Goal: Check status: Check status

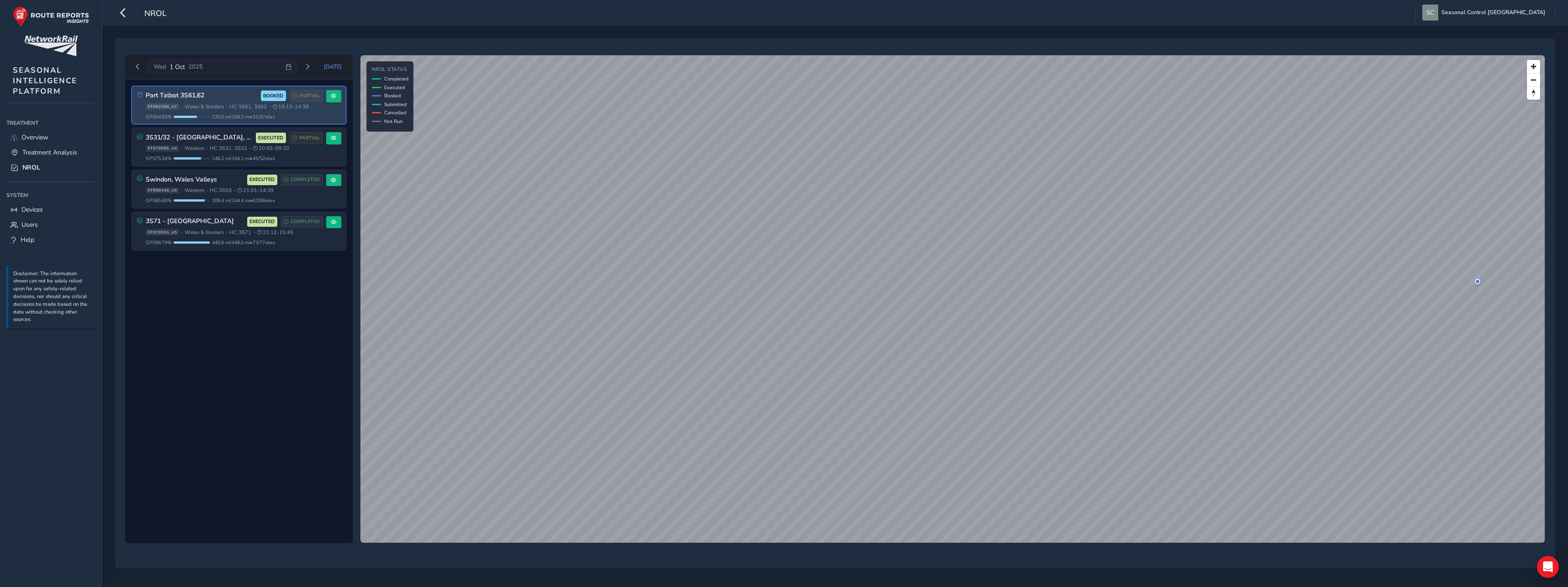
click at [208, 99] on h3 "Port Talbot 3S61,62" at bounding box center [201, 96] width 112 height 8
click at [335, 97] on span at bounding box center [333, 96] width 5 height 5
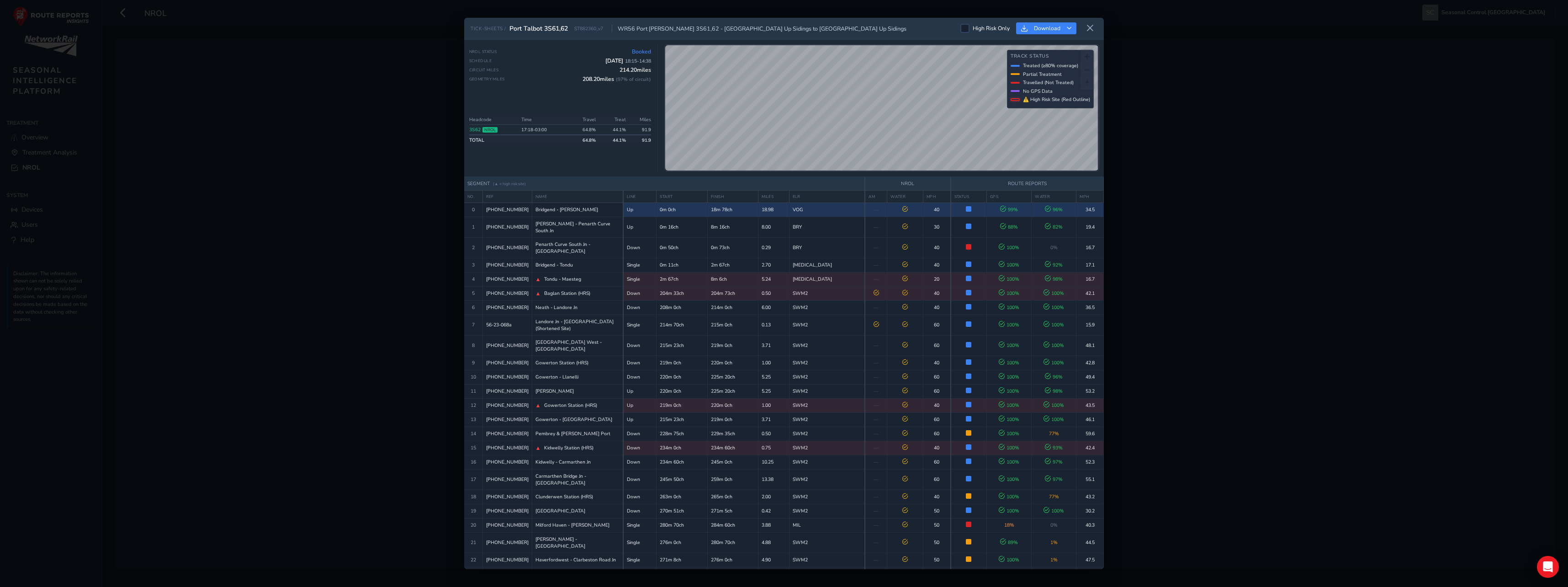
click at [887, 217] on td at bounding box center [905, 209] width 36 height 14
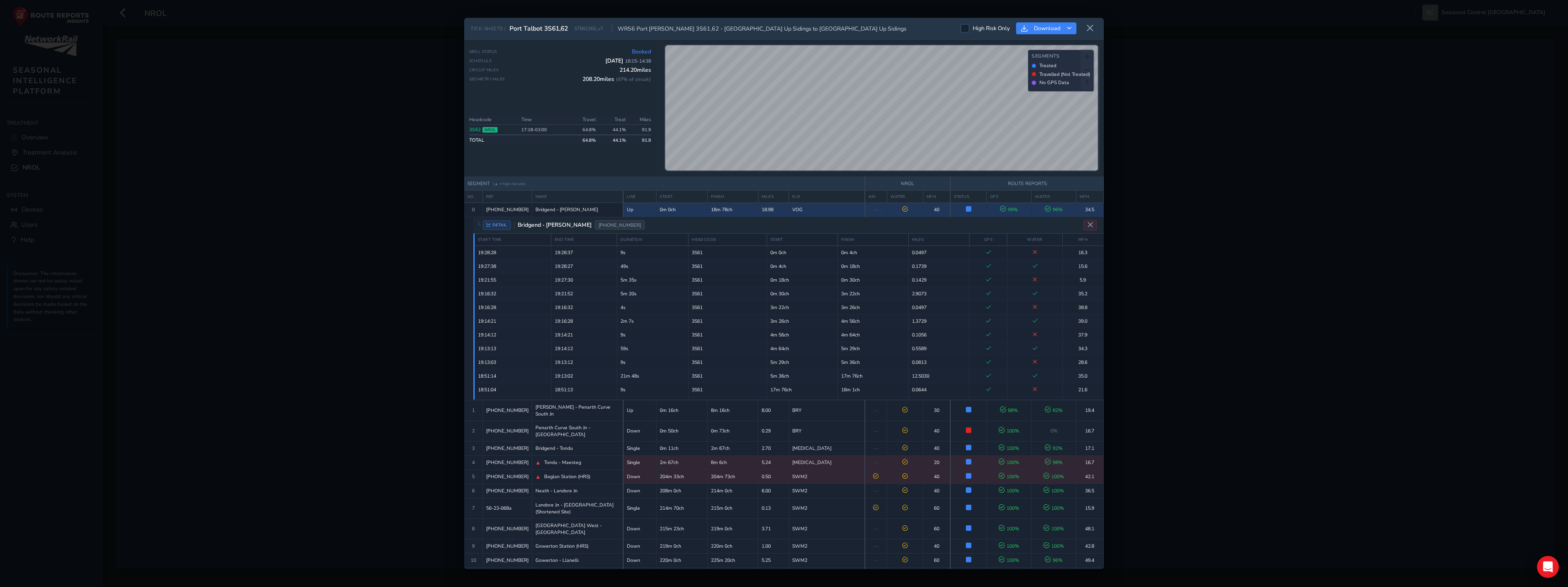
click at [902, 212] on icon at bounding box center [905, 209] width 5 height 5
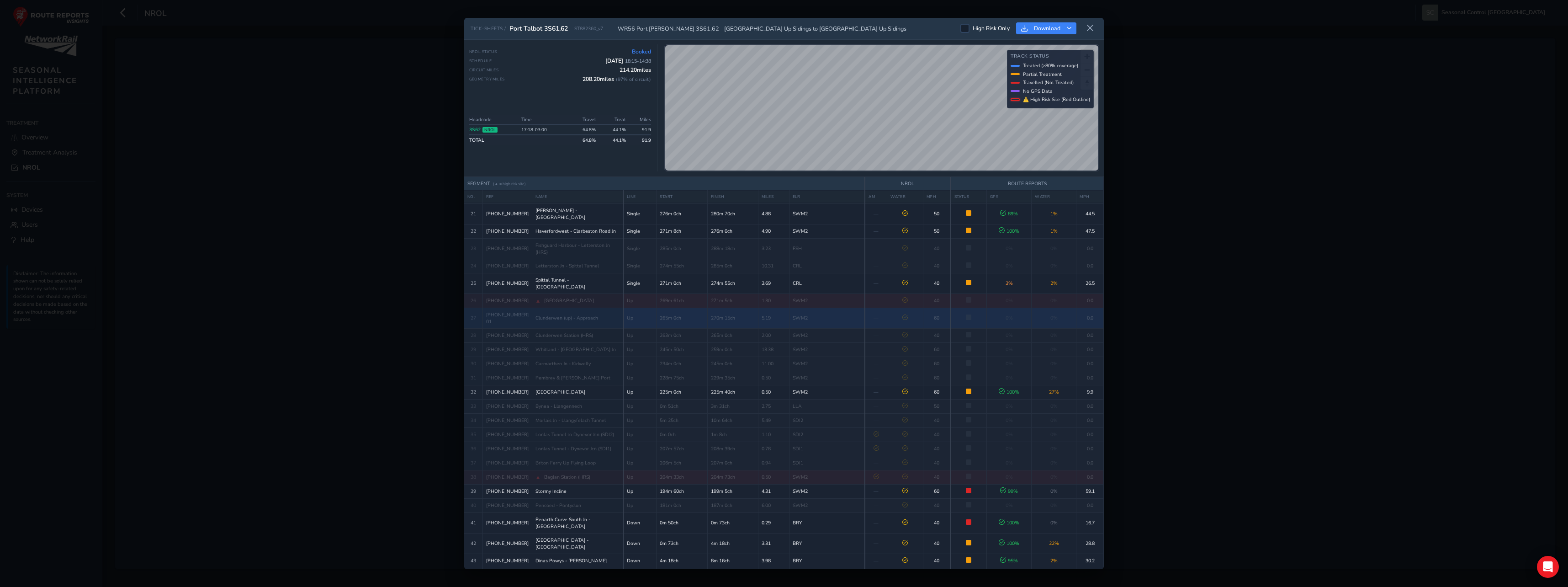
scroll to position [395, 0]
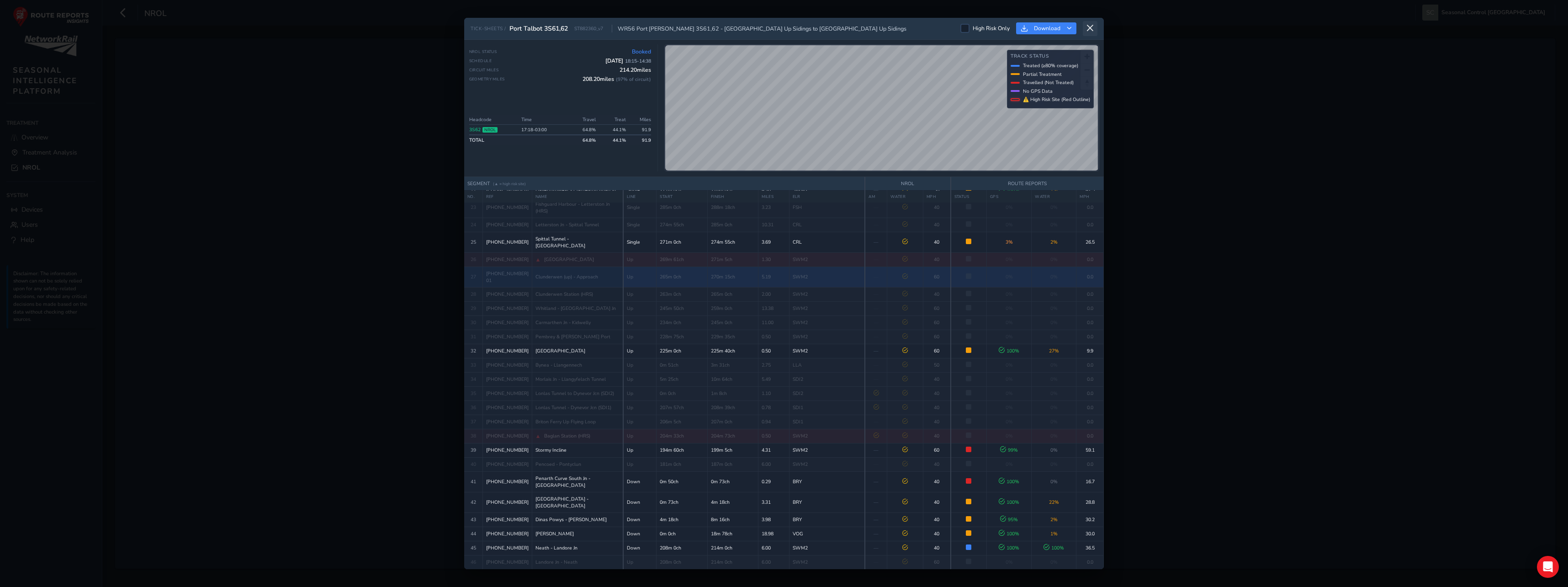
click at [1088, 27] on icon at bounding box center [1090, 29] width 9 height 9
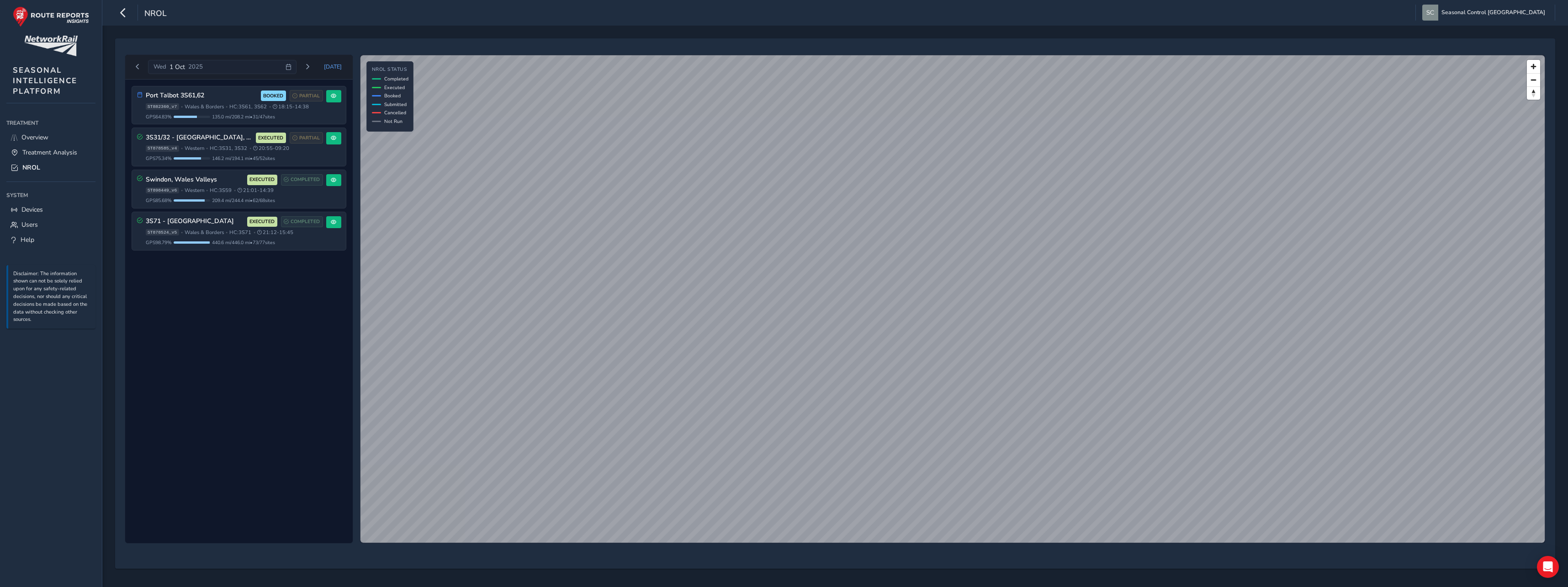
click at [308, 435] on div "Port Talbot 3S61,62 BOOKED PARTIAL ST882360_v7 • [GEOGRAPHIC_DATA] & Borders • …" at bounding box center [239, 312] width 228 height 464
click at [221, 104] on span "Wales & Borders" at bounding box center [204, 107] width 40 height 7
click at [219, 181] on h3 "Swindon, Wales Valleys" at bounding box center [194, 180] width 98 height 8
click at [336, 182] on span at bounding box center [333, 180] width 5 height 5
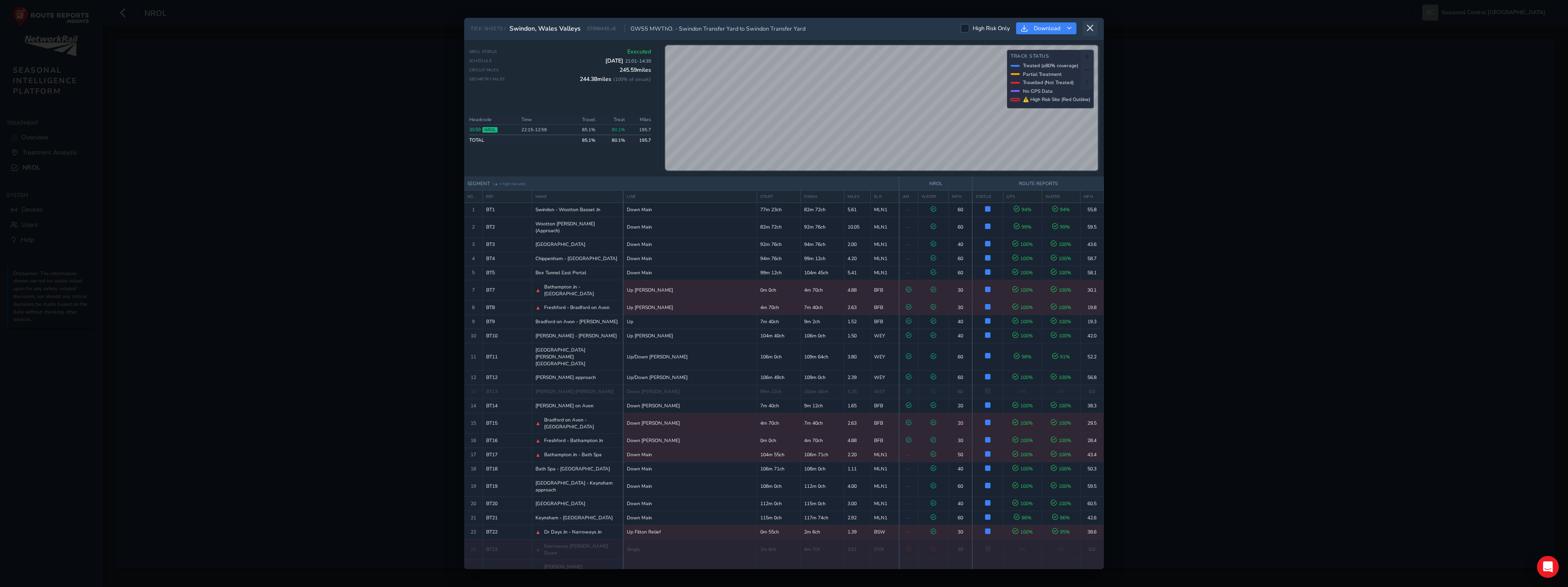
click at [1093, 26] on icon at bounding box center [1090, 29] width 9 height 9
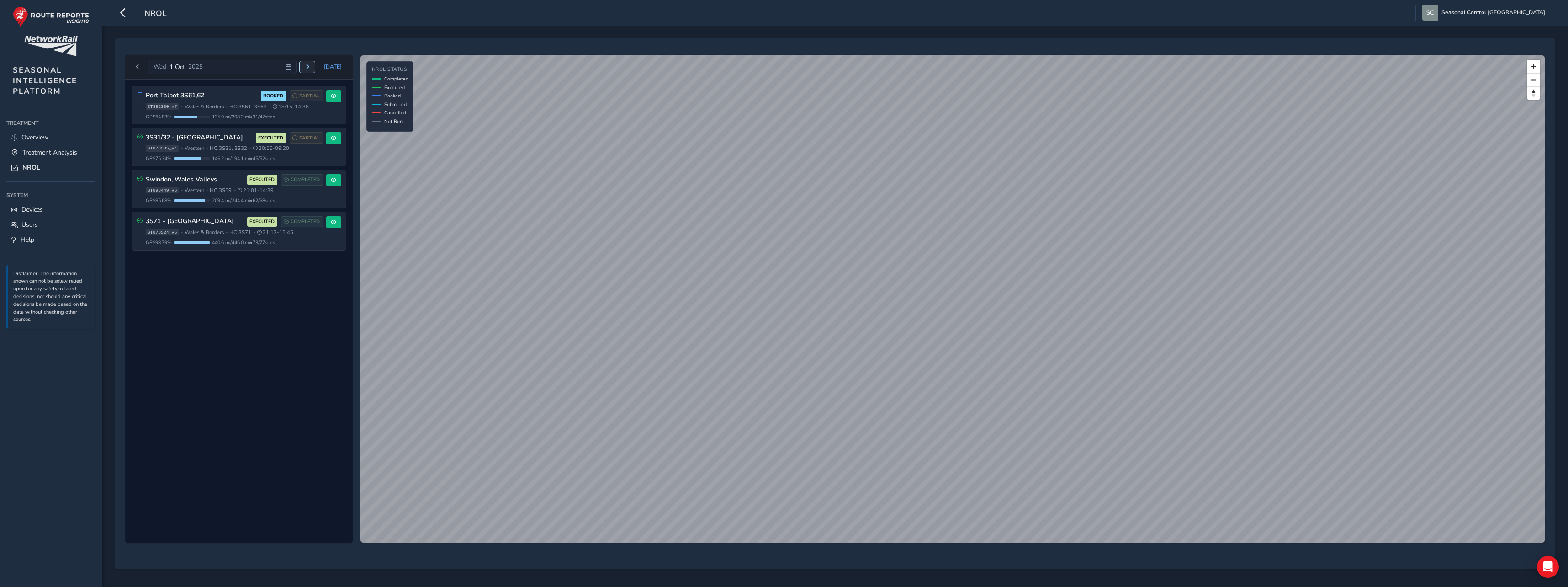
click at [314, 66] on button "Next day" at bounding box center [307, 67] width 15 height 12
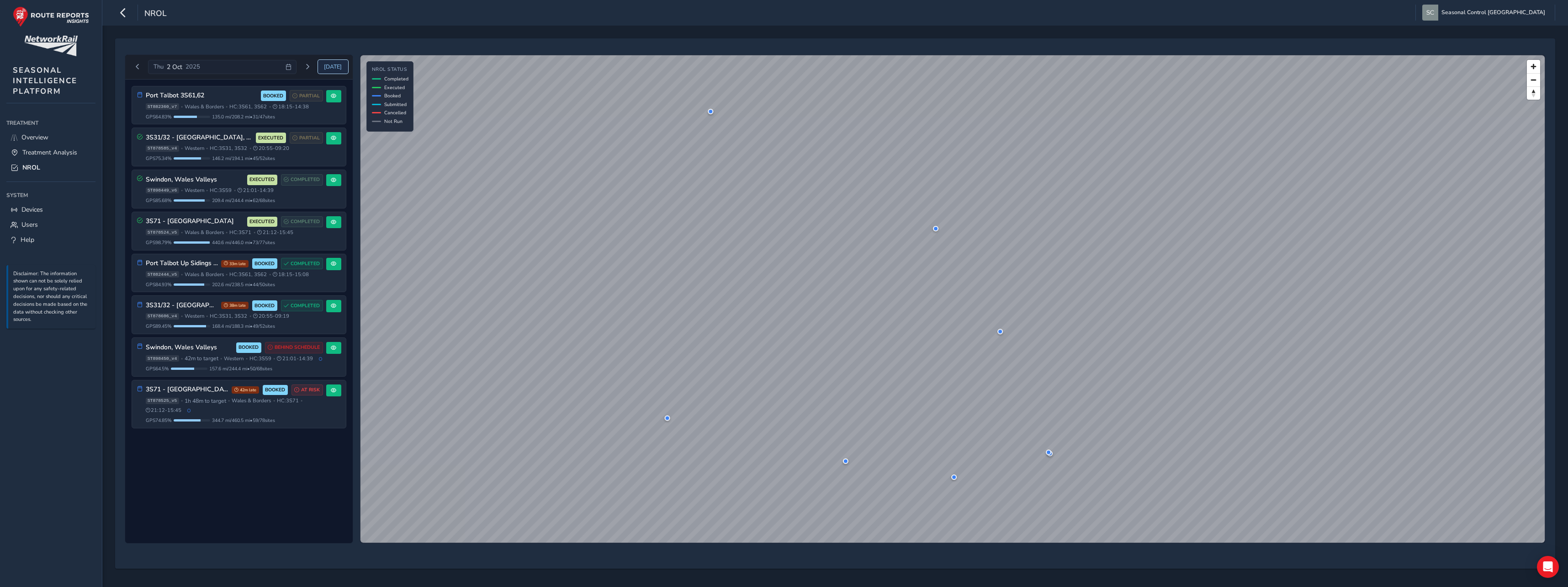
click at [332, 68] on span "[DATE]" at bounding box center [332, 67] width 18 height 7
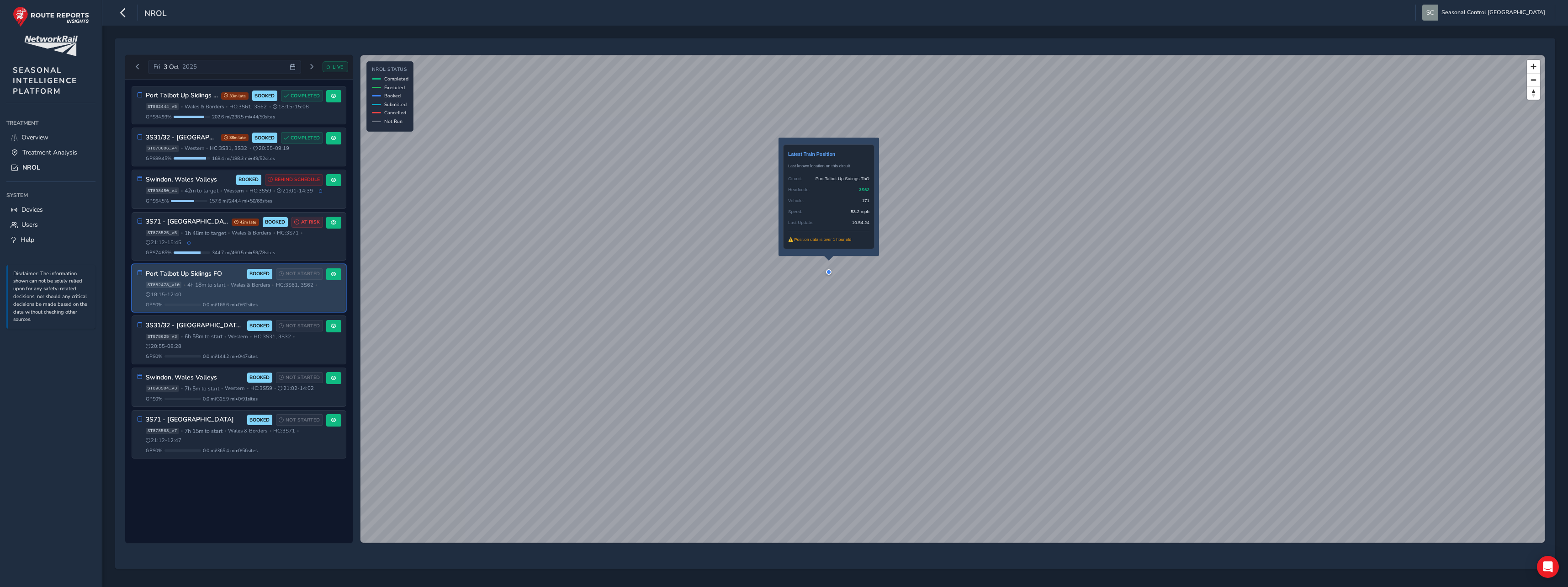
click at [828, 272] on div at bounding box center [828, 272] width 5 height 5
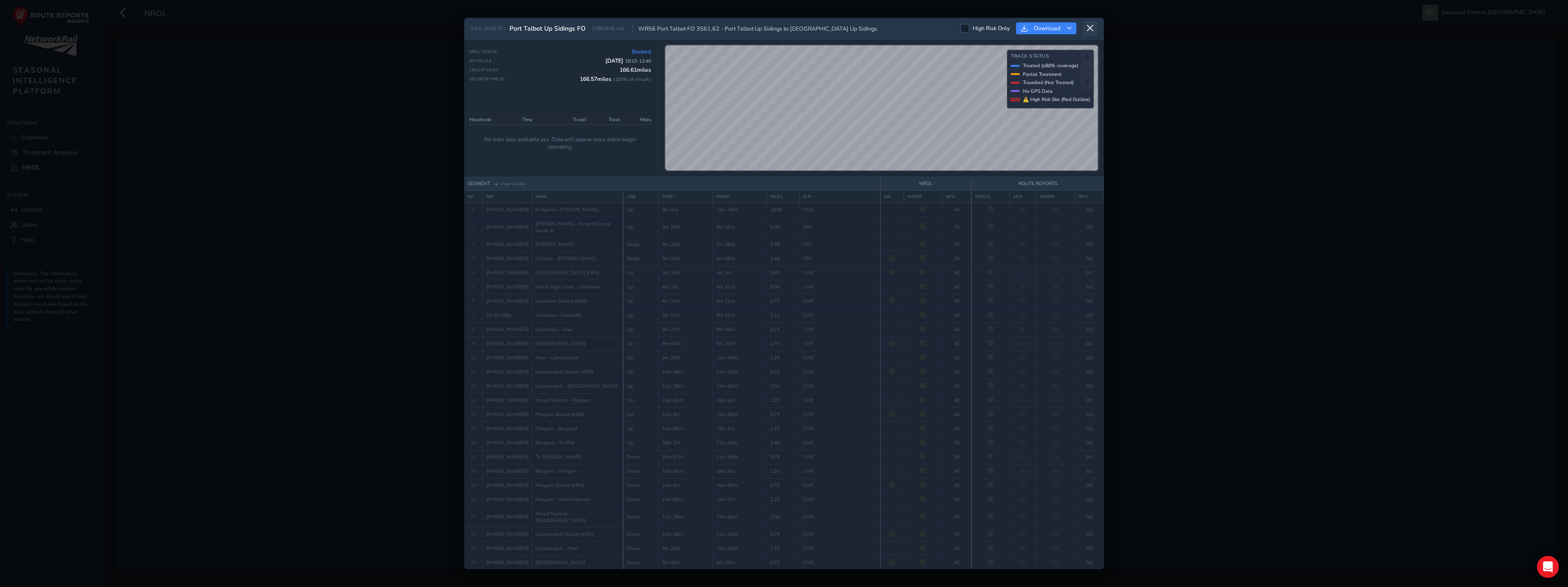
click at [1095, 30] on button at bounding box center [1090, 29] width 15 height 15
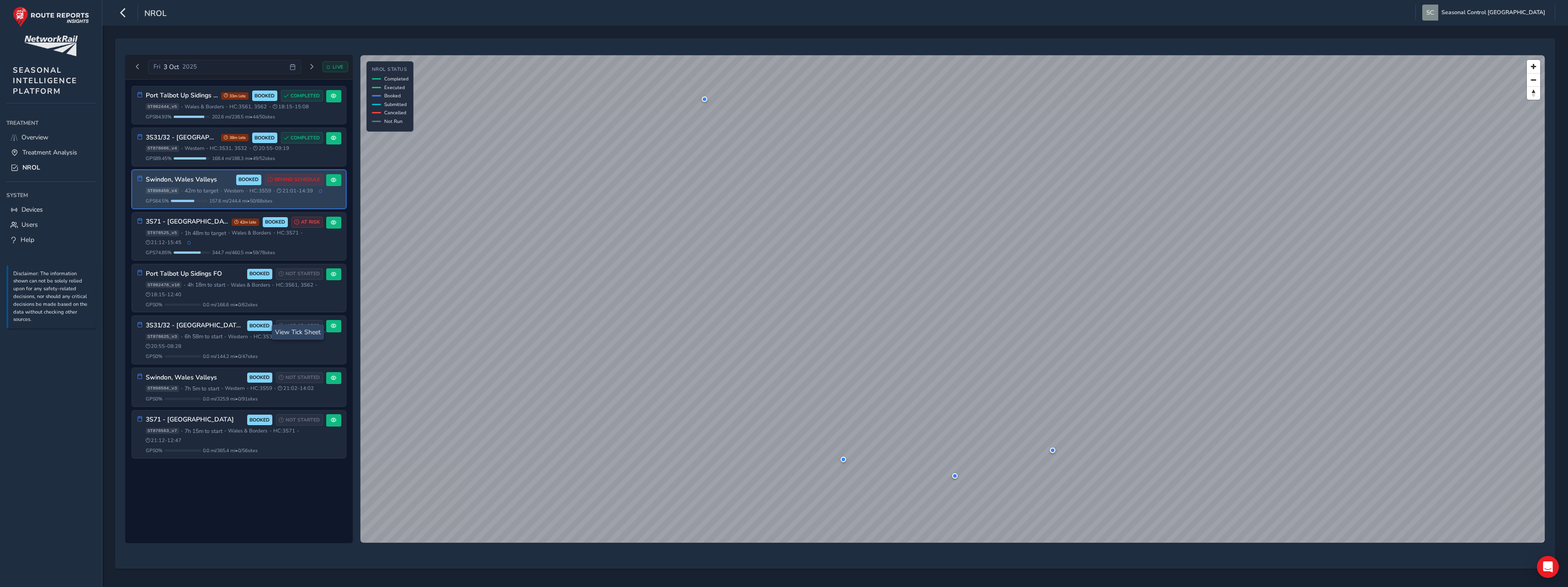
click at [208, 193] on span "42m to target" at bounding box center [201, 191] width 34 height 7
click at [210, 189] on span "42m to target" at bounding box center [201, 191] width 34 height 7
click at [267, 203] on div "Swindon, Wales Valleys BOOKED BEHIND SCHEDULE ST898450_v4 • 42m to target • Wes…" at bounding box center [234, 189] width 177 height 30
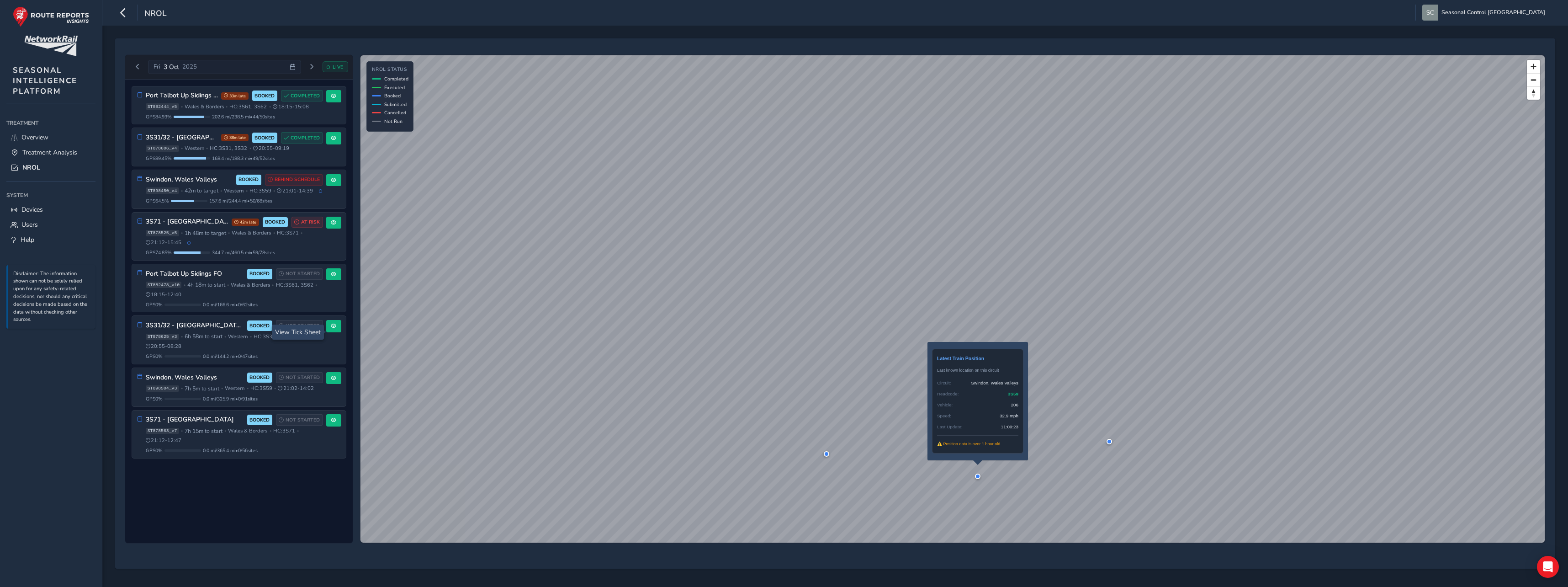
click at [977, 478] on div at bounding box center [978, 476] width 5 height 5
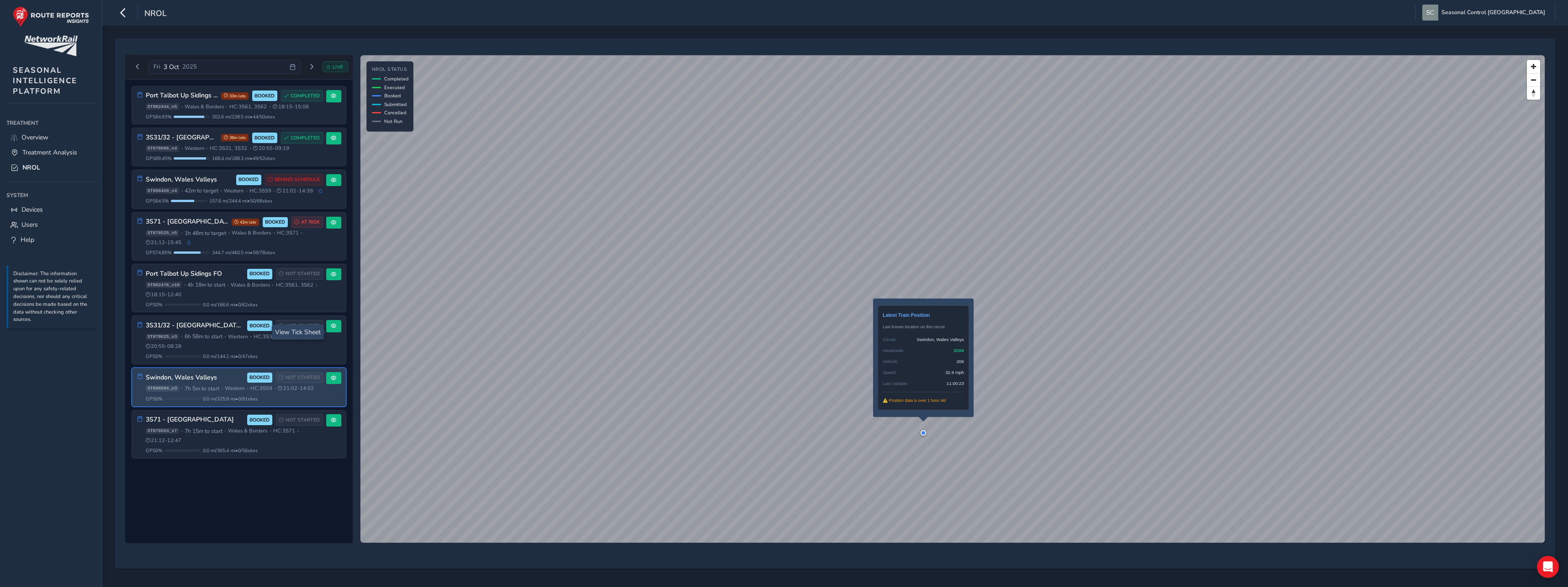
click at [923, 434] on div at bounding box center [923, 432] width 5 height 5
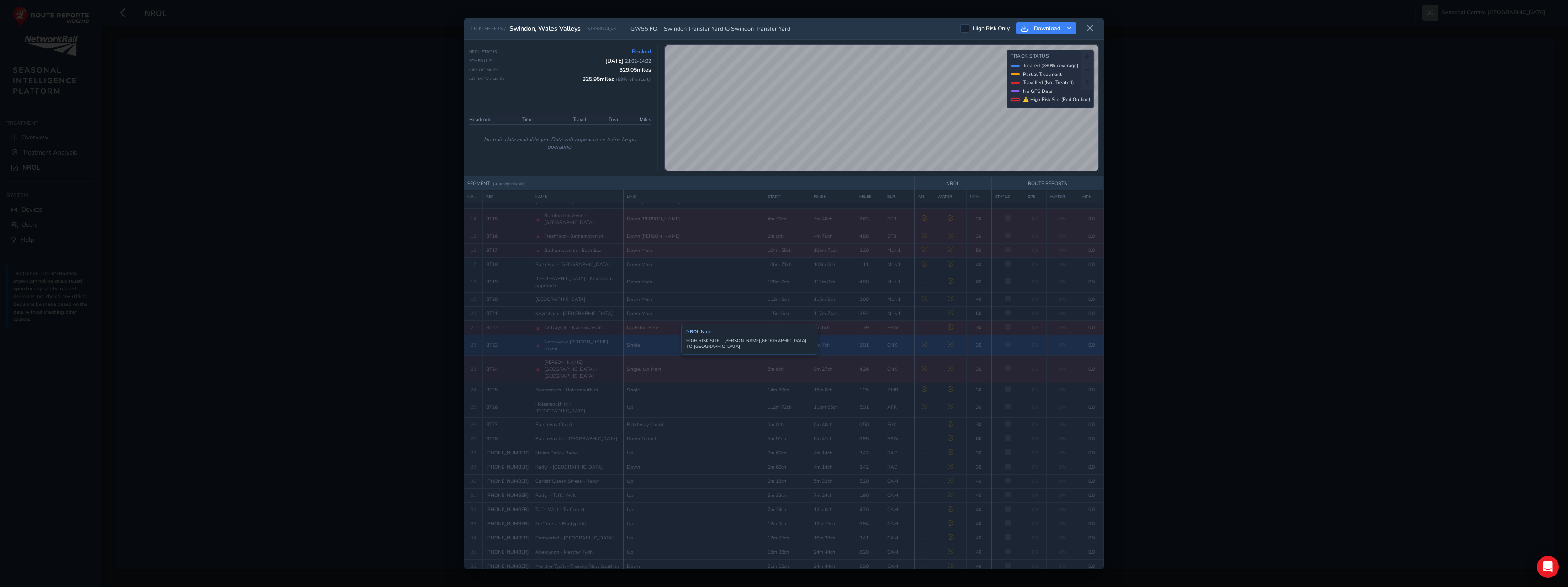
scroll to position [125, 0]
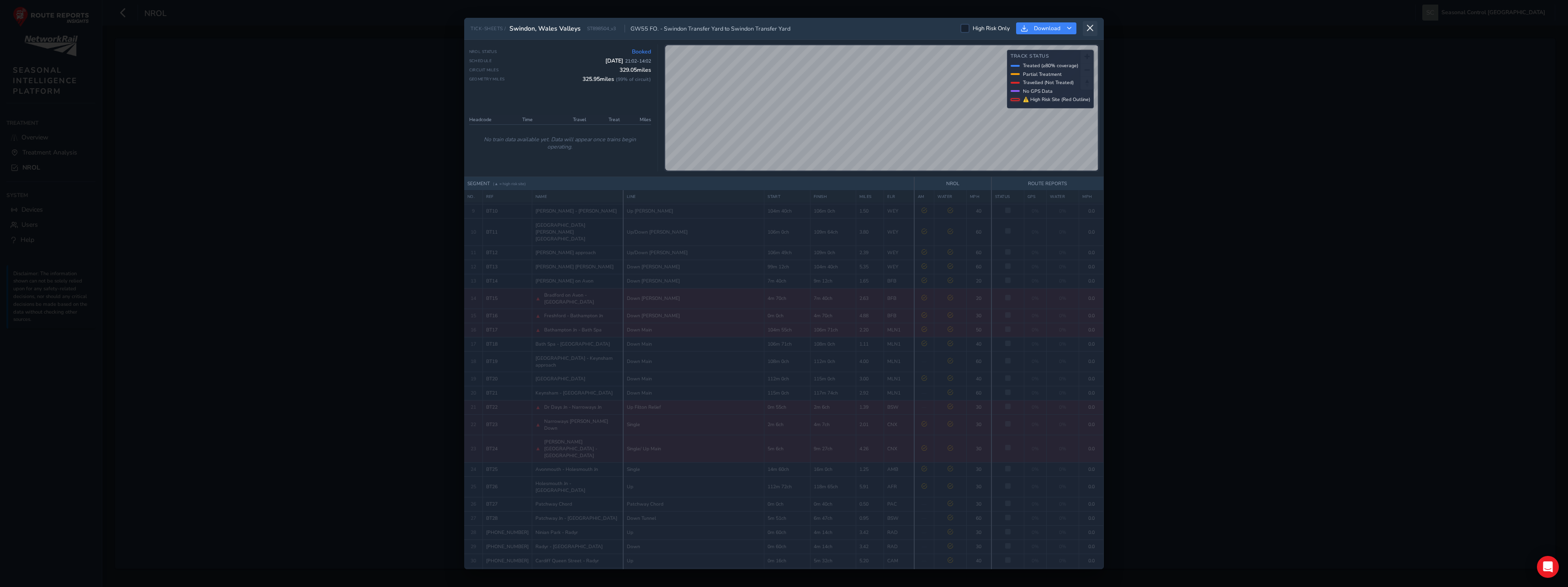
click at [1088, 29] on icon at bounding box center [1090, 29] width 9 height 9
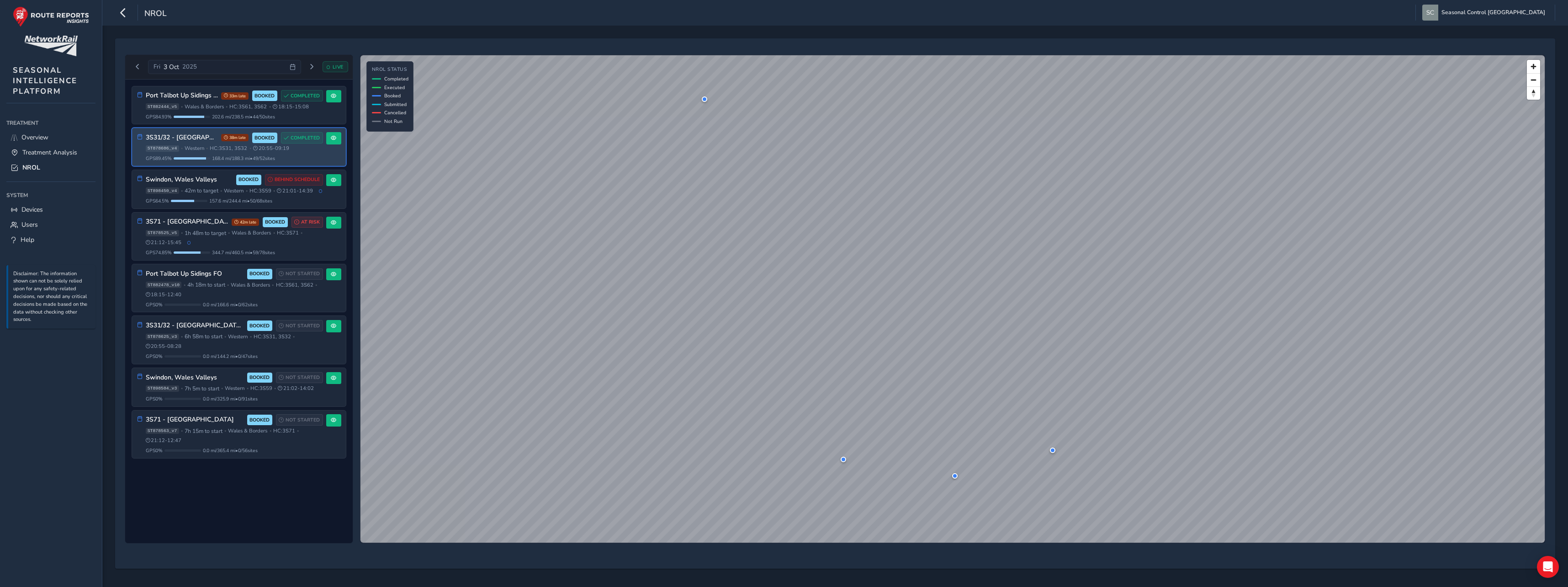
click at [207, 146] on div "ST878606_v4 • Western • HC: 3S31, 3S32 • 20:55 - 09:19" at bounding box center [234, 148] width 177 height 7
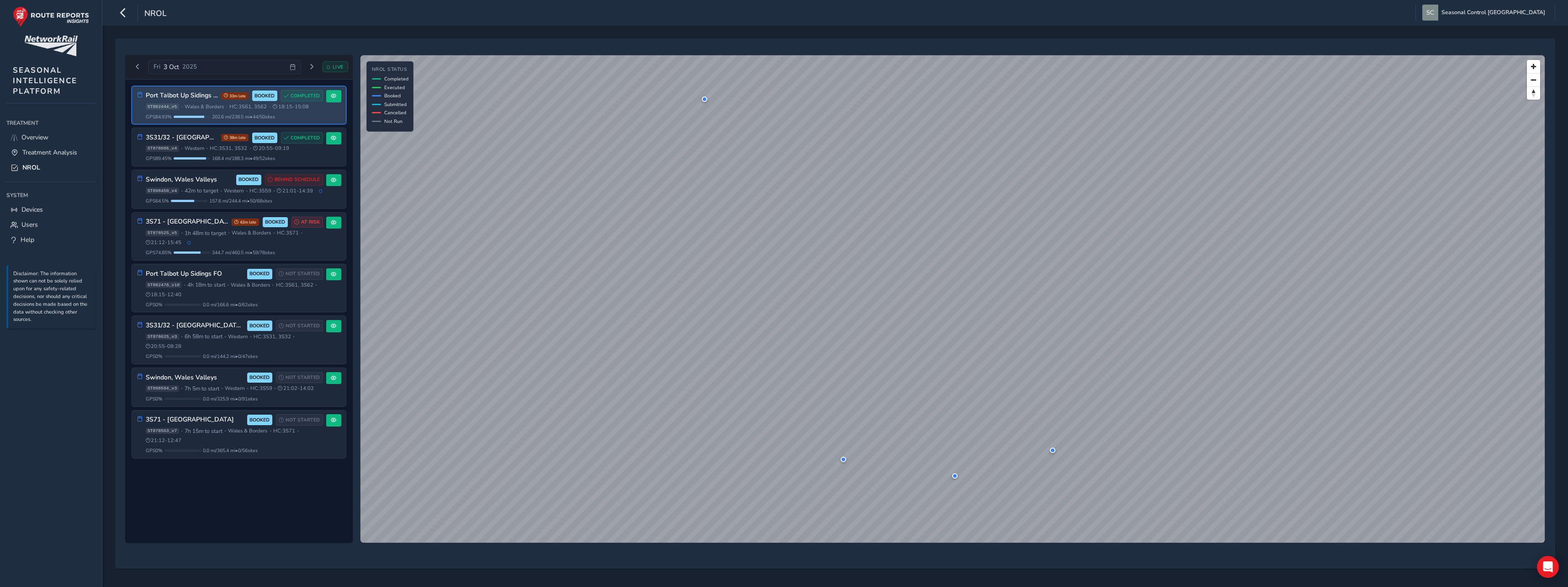
click at [312, 116] on div "GPS 84.93 % 202.6 mi / 238.5 mi • 44 / 50 sites" at bounding box center [234, 116] width 177 height 7
click at [142, 101] on div "Port Talbot Up Sidings ThO 33m late BOOKED COMPLETED ST882444_v5 • [GEOGRAPHIC_…" at bounding box center [229, 105] width 186 height 30
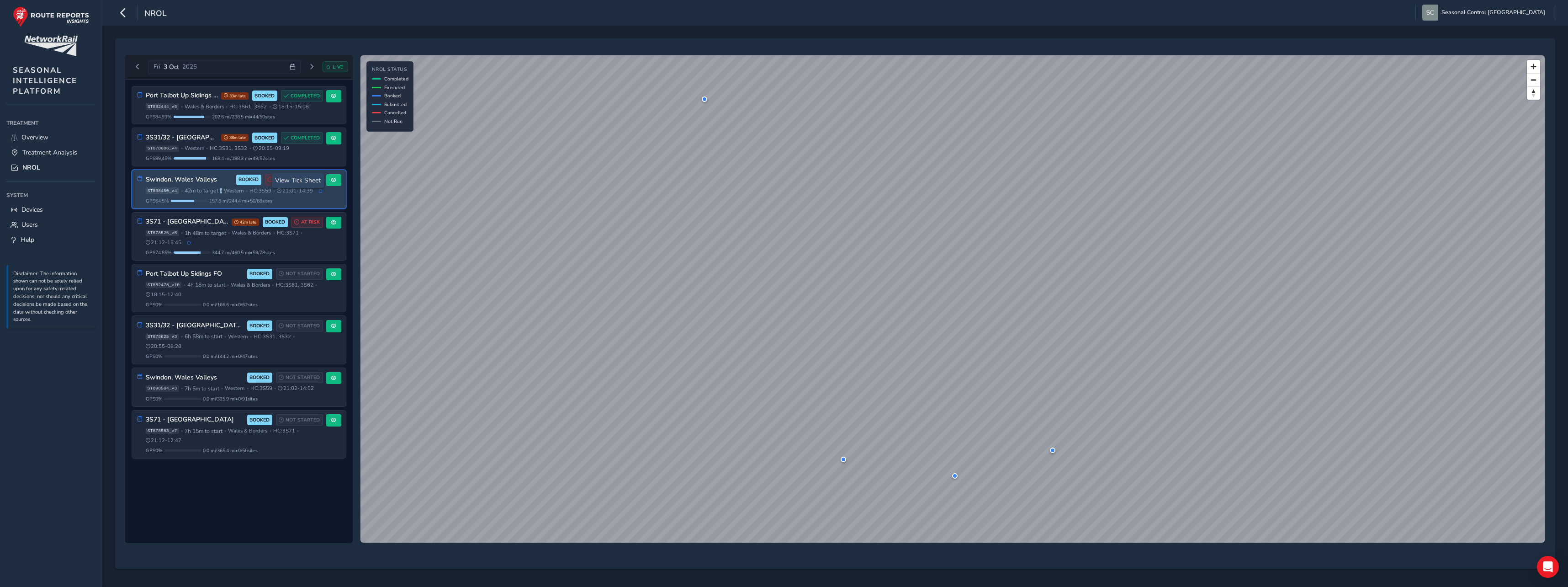
click at [222, 194] on div "ST898450_v4 • 42m to target • Western • HC: 3S59 • 21:01 - 14:39" at bounding box center [234, 191] width 177 height 7
drag, startPoint x: 222, startPoint y: 195, endPoint x: 299, endPoint y: 202, distance: 77.3
click at [299, 202] on div "Swindon, Wales Valleys BOOKED BEHIND SCHEDULE ST898450_v4 • 42m to target • Wes…" at bounding box center [234, 189] width 177 height 30
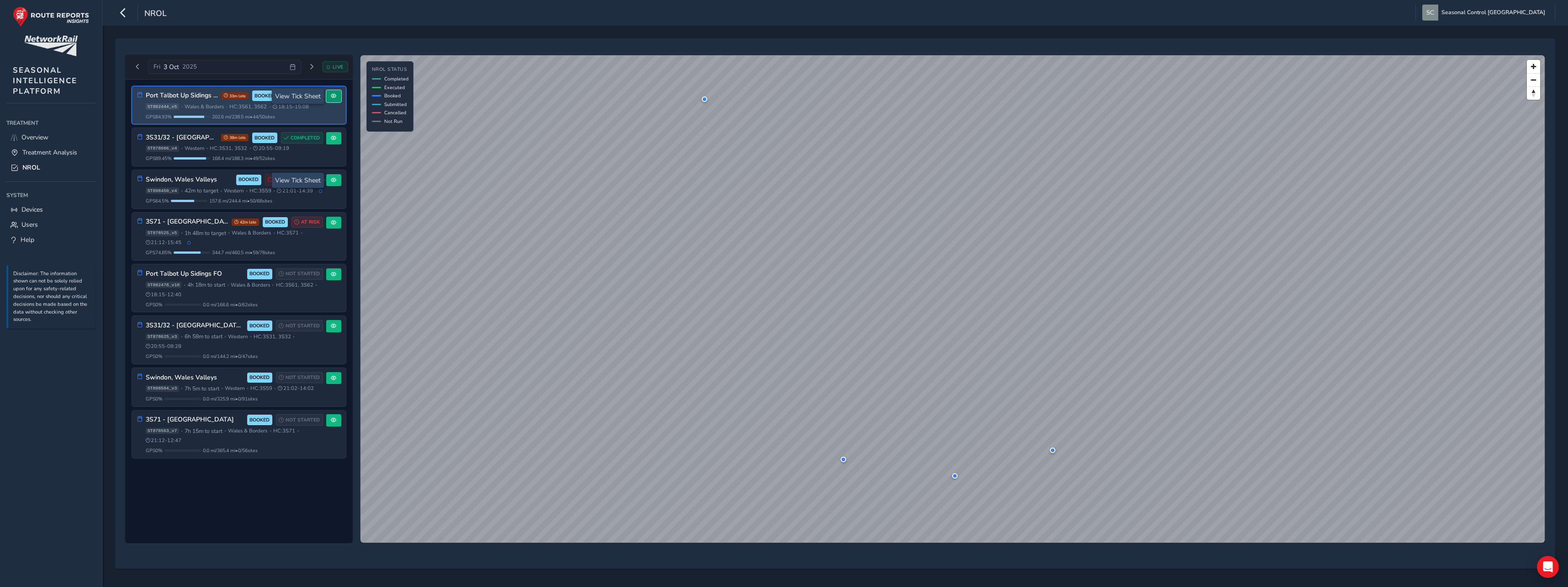
click at [334, 99] on span at bounding box center [333, 96] width 5 height 5
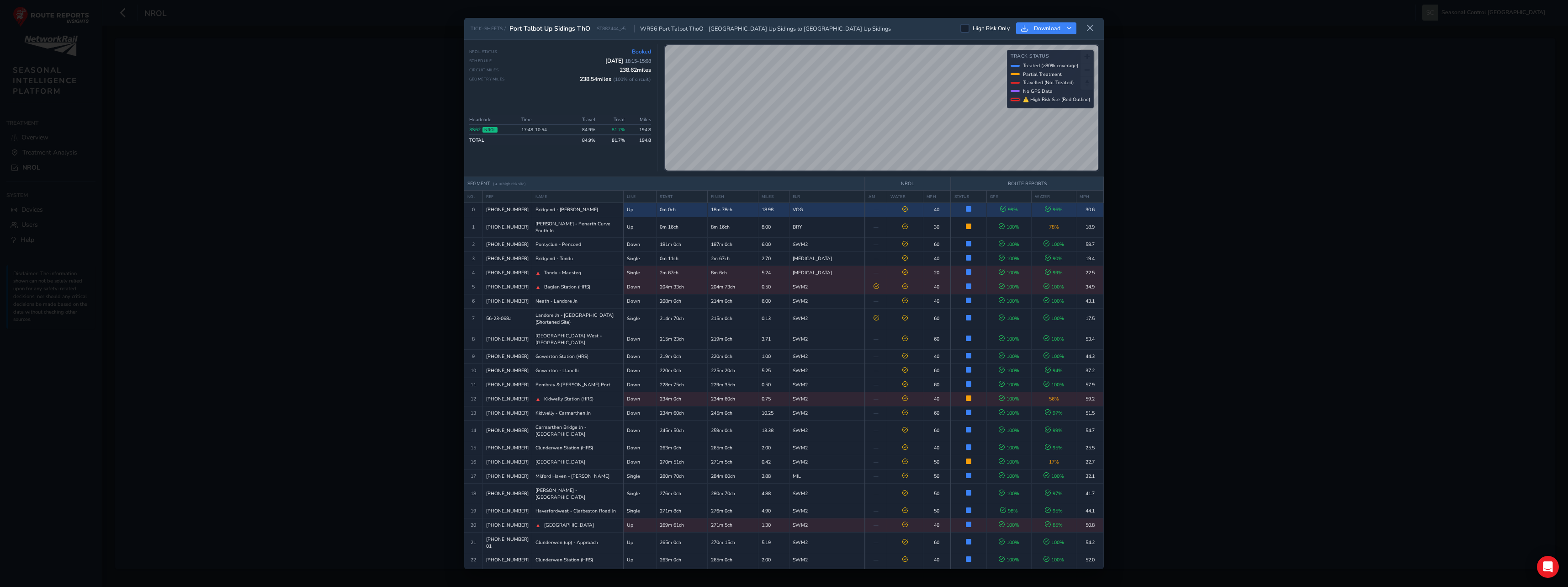
click at [902, 212] on icon at bounding box center [905, 209] width 5 height 5
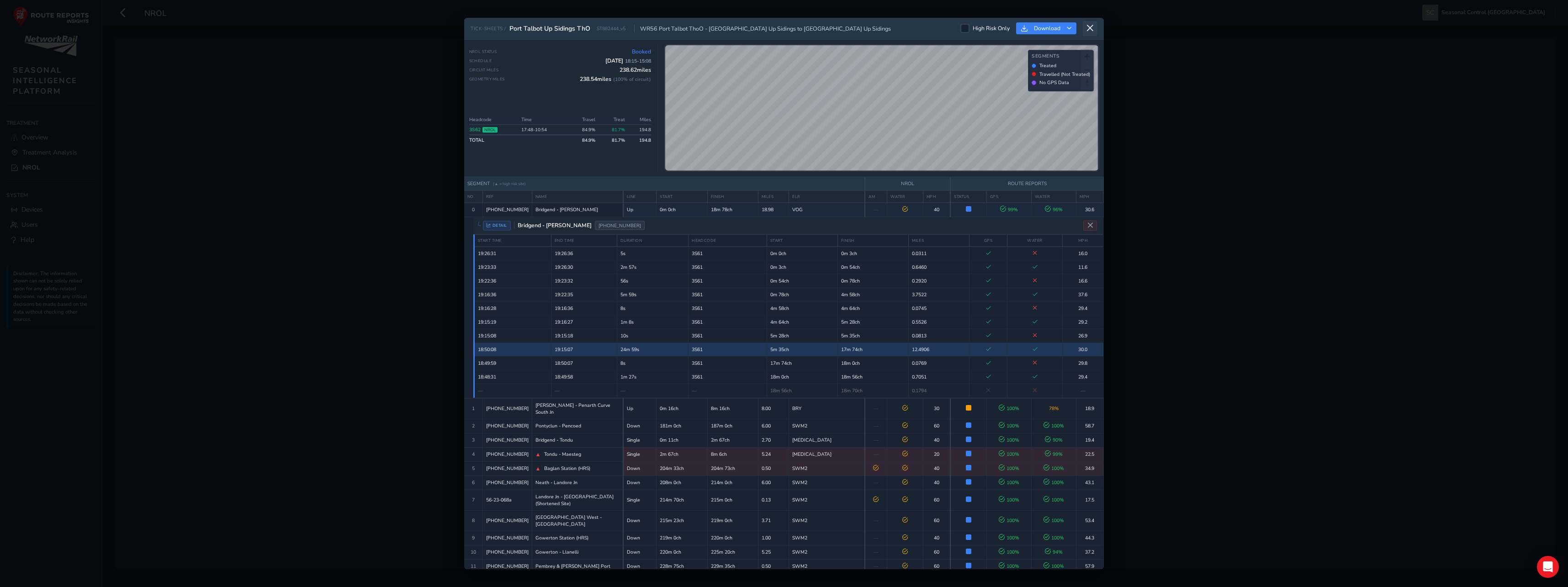
click at [1093, 32] on button at bounding box center [1090, 29] width 15 height 15
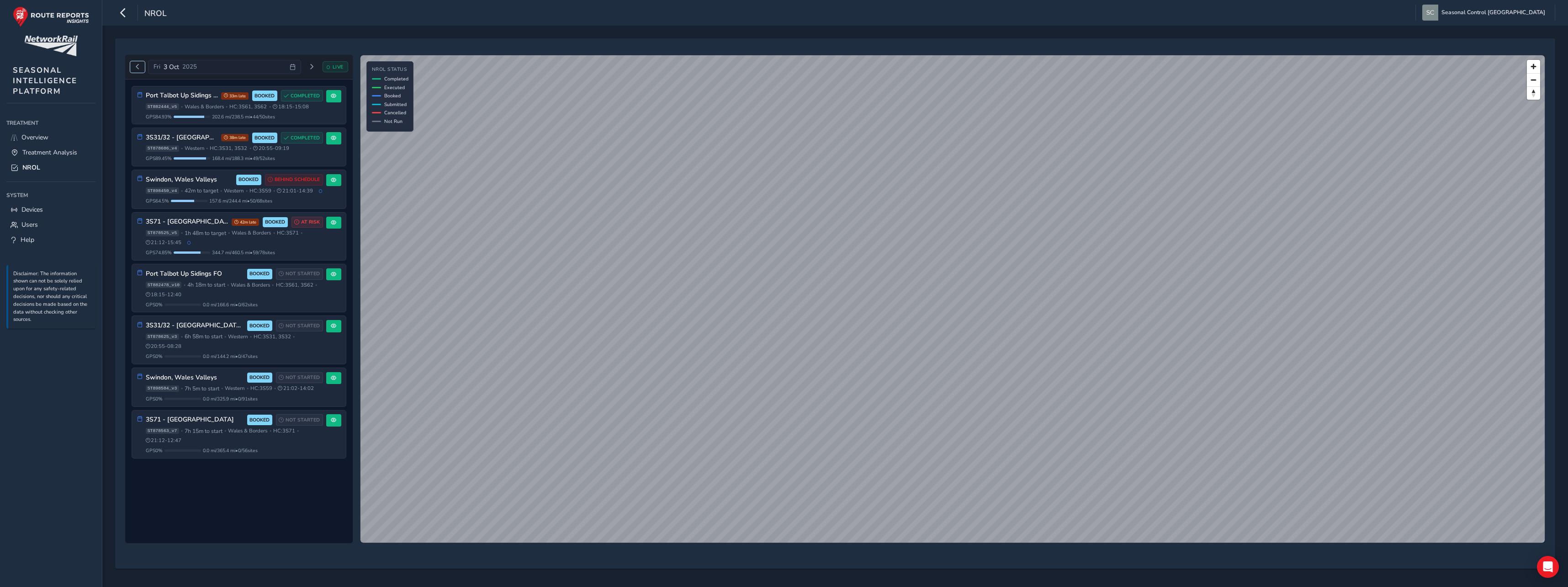
click at [138, 66] on span "Previous day" at bounding box center [137, 66] width 5 height 5
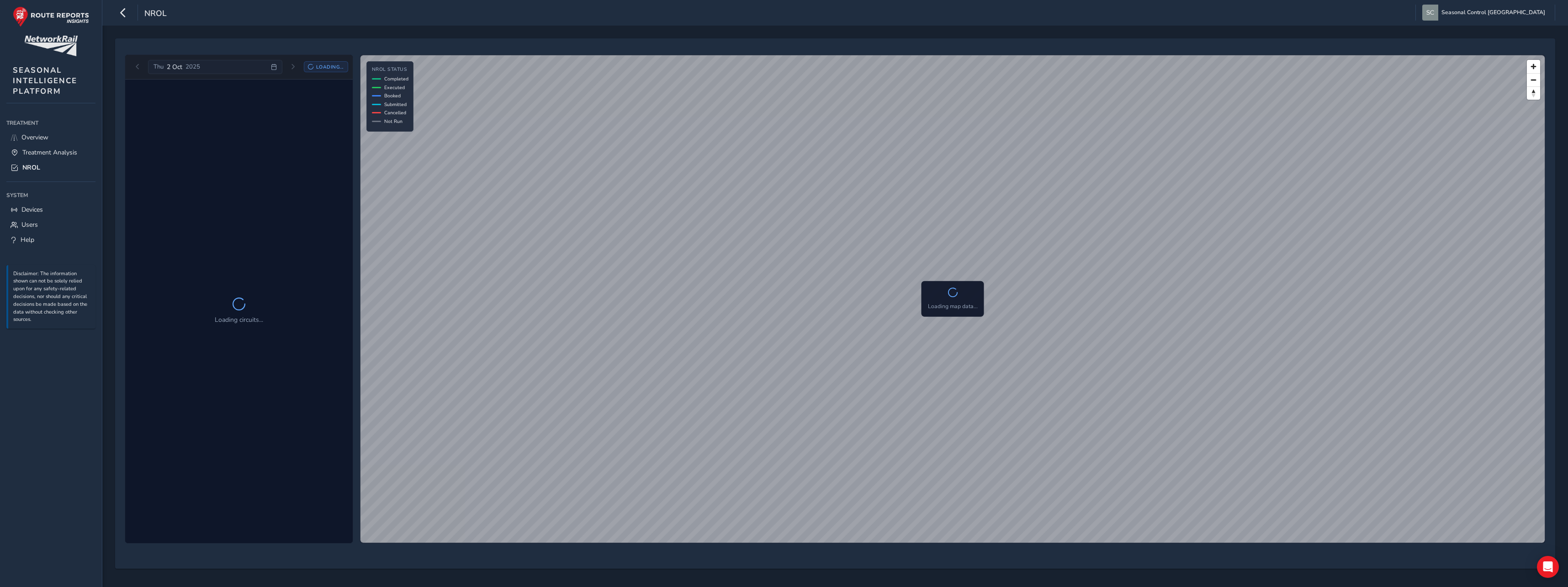
click at [133, 69] on div "[DATE] Loading..." at bounding box center [239, 67] width 218 height 15
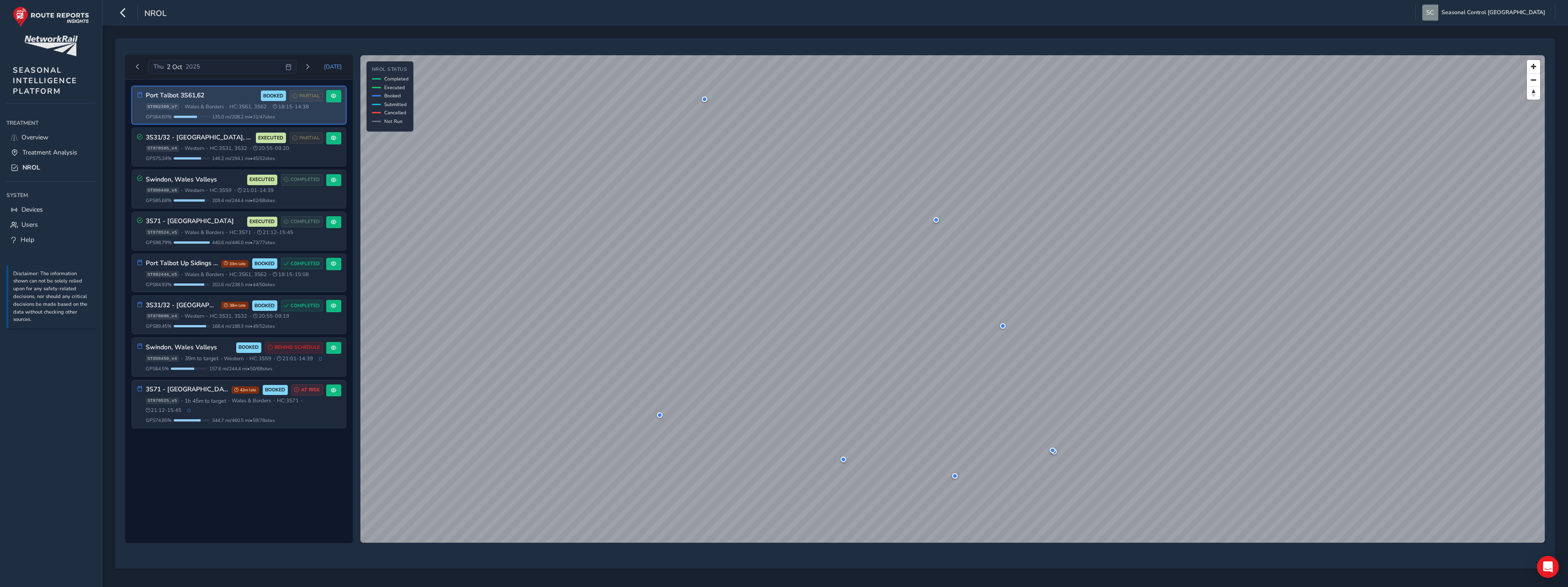
click at [214, 100] on h3 "Port Talbot 3S61,62" at bounding box center [201, 96] width 112 height 8
click at [338, 96] on button at bounding box center [334, 96] width 15 height 12
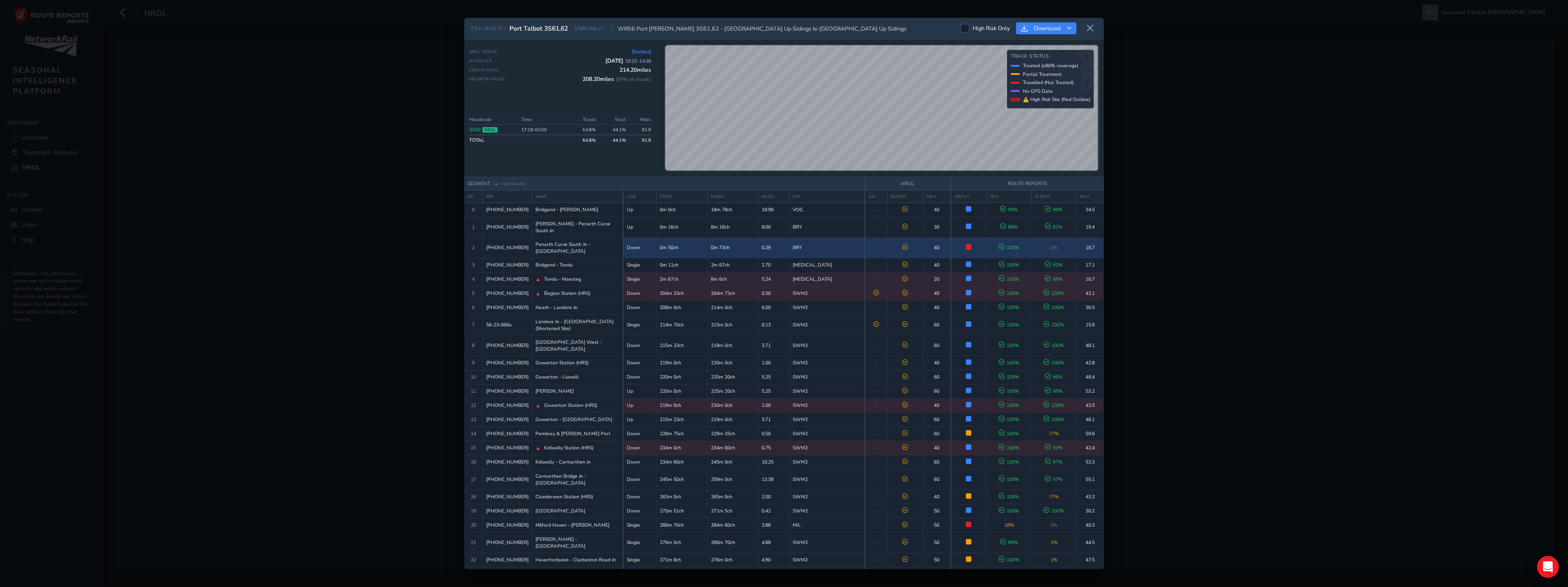
click at [902, 250] on icon at bounding box center [905, 247] width 5 height 5
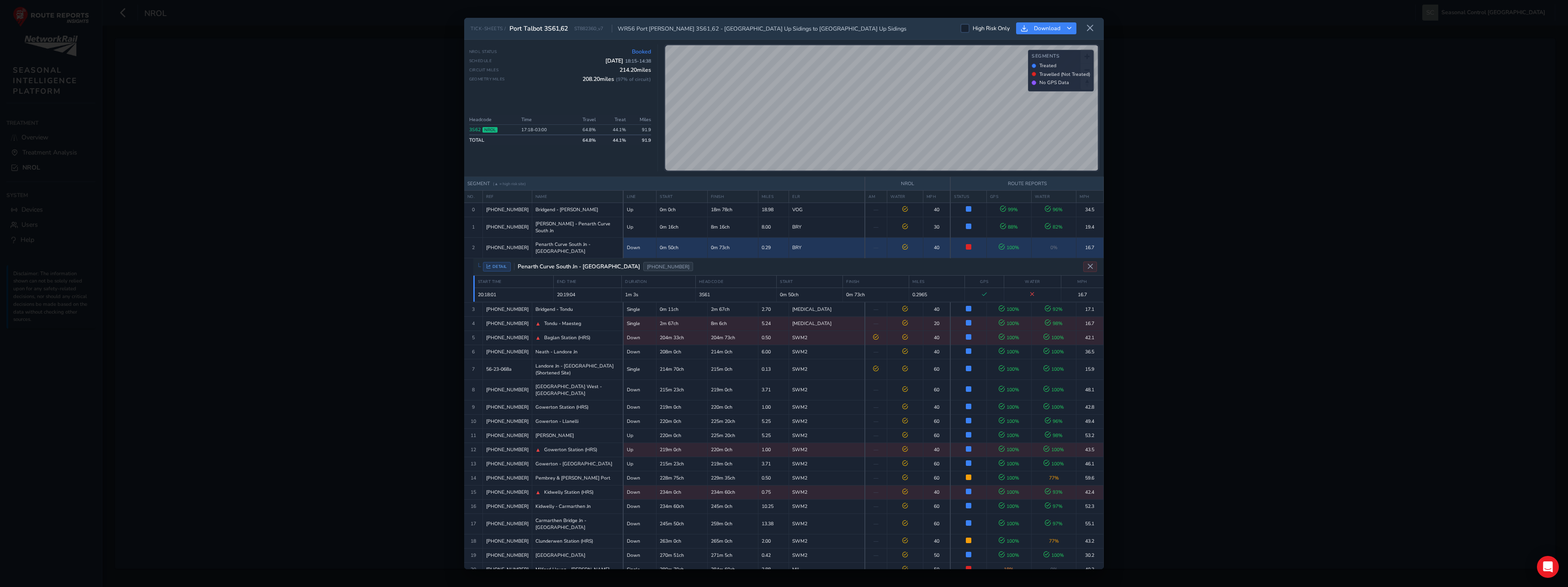
click at [902, 250] on icon at bounding box center [905, 247] width 5 height 5
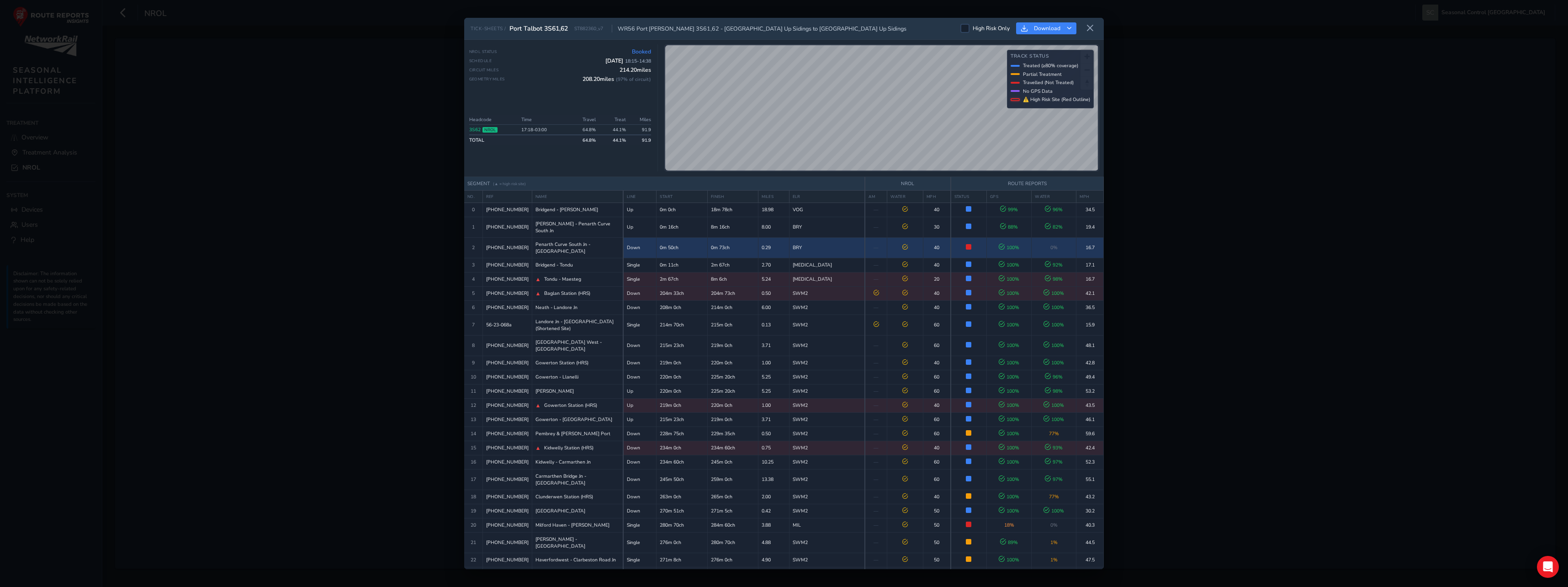
click at [902, 250] on icon at bounding box center [905, 247] width 5 height 5
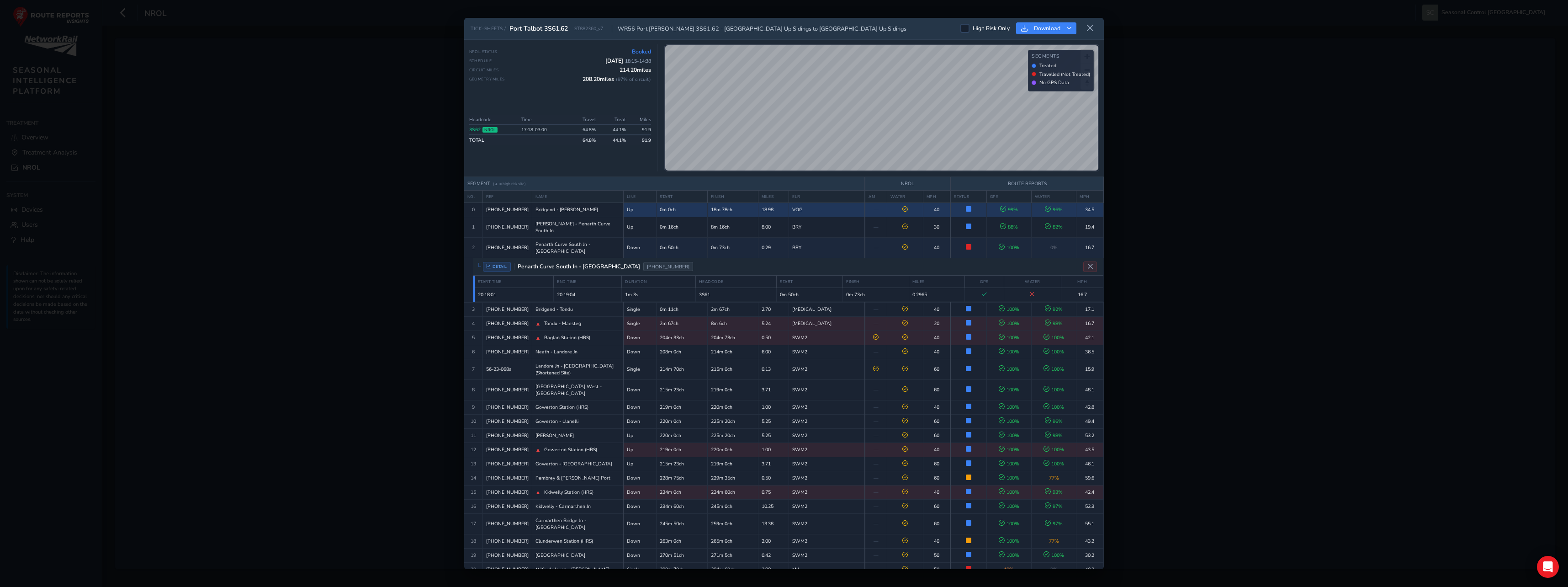
click at [902, 210] on icon at bounding box center [905, 209] width 5 height 5
